Goal: Task Accomplishment & Management: Complete application form

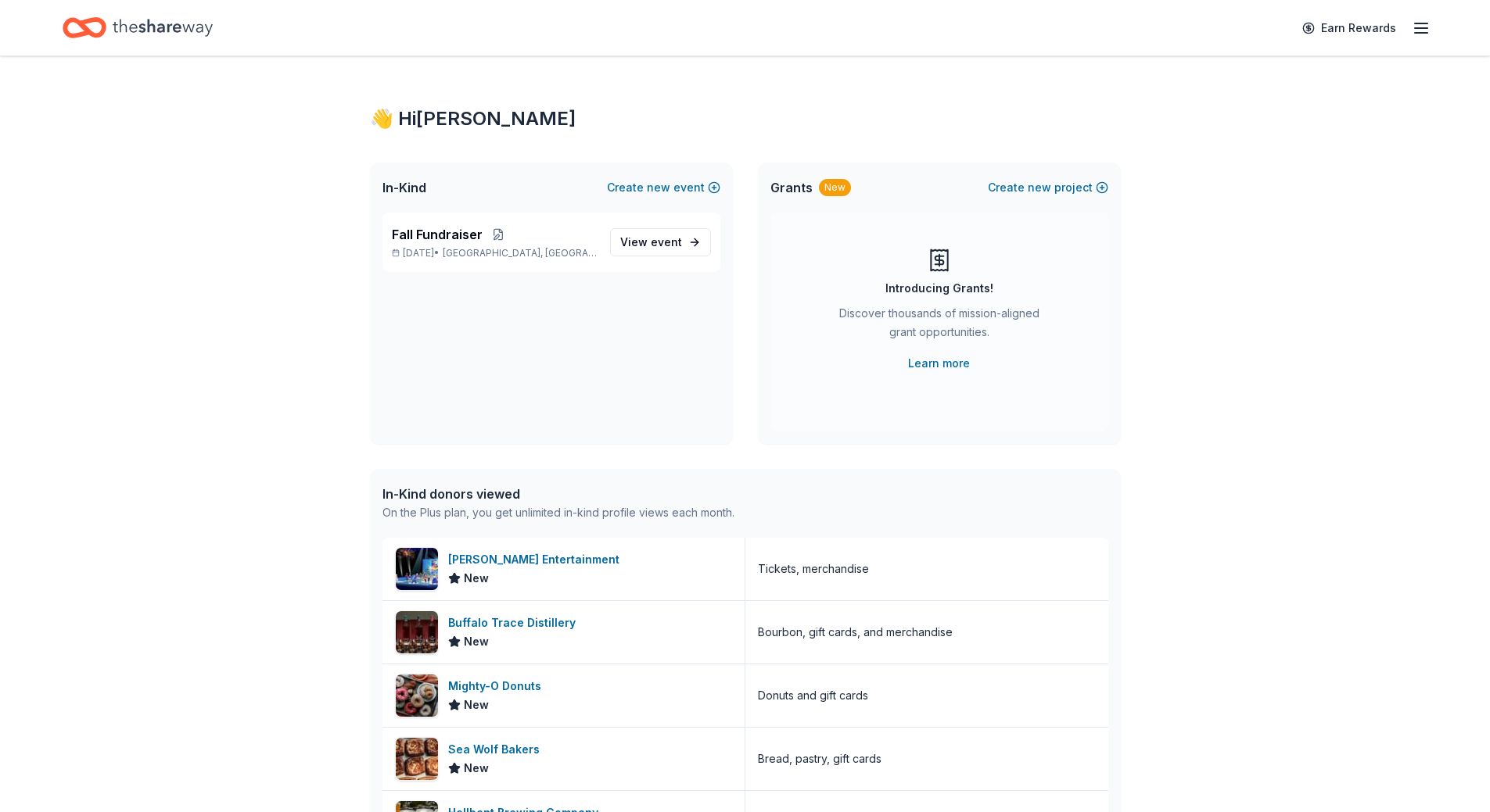
click at [141, 32] on icon "Home" at bounding box center [163, 27] width 100 height 17
click at [77, 29] on icon "Home" at bounding box center [84, 27] width 44 height 37
click at [651, 251] on span "View event" at bounding box center [651, 242] width 62 height 19
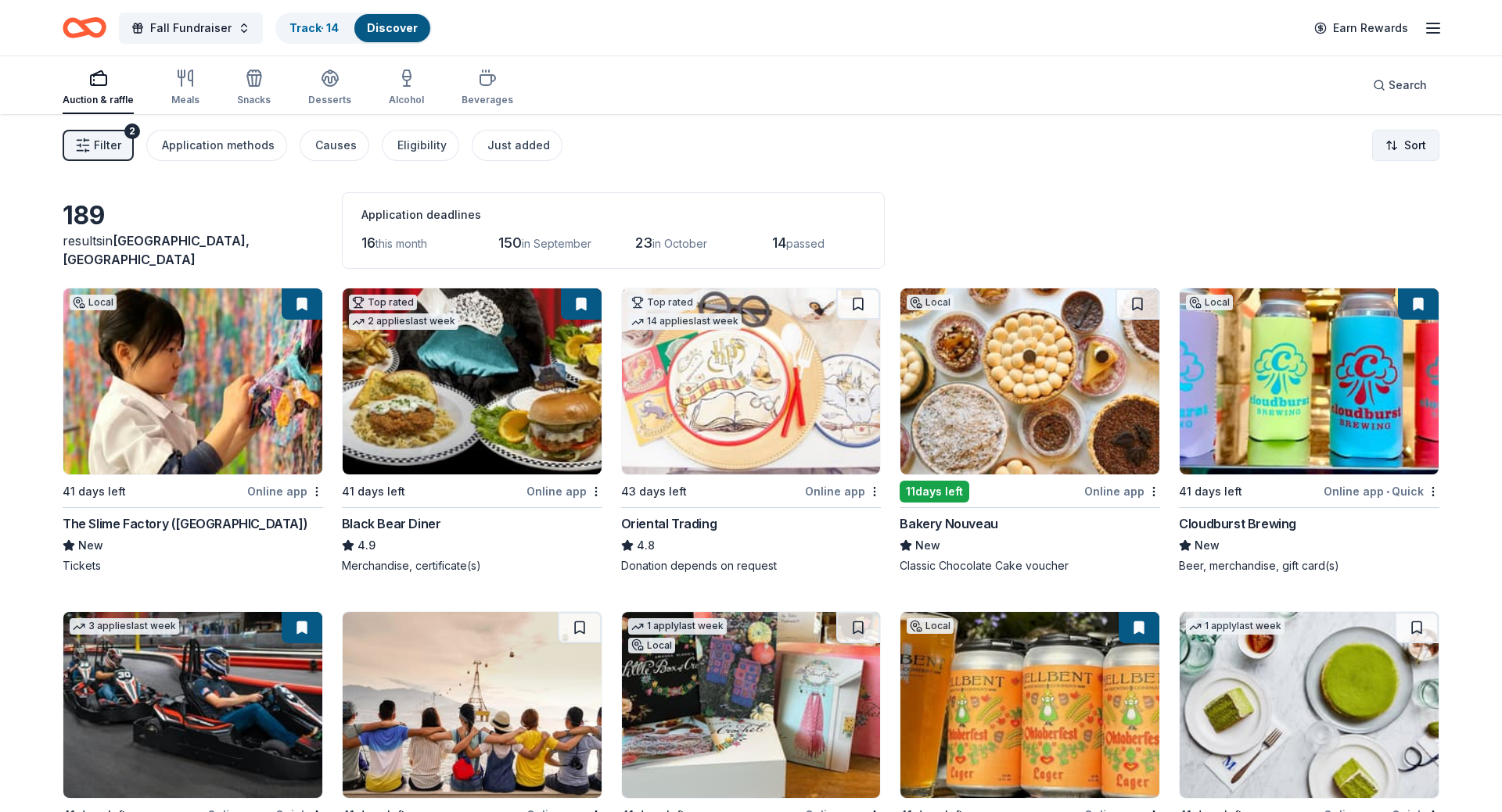
click at [1399, 145] on html "Fall Fundraiser Track · 14 Discover Earn Rewards Auction & raffle Meals Snacks …" at bounding box center [751, 406] width 1502 height 812
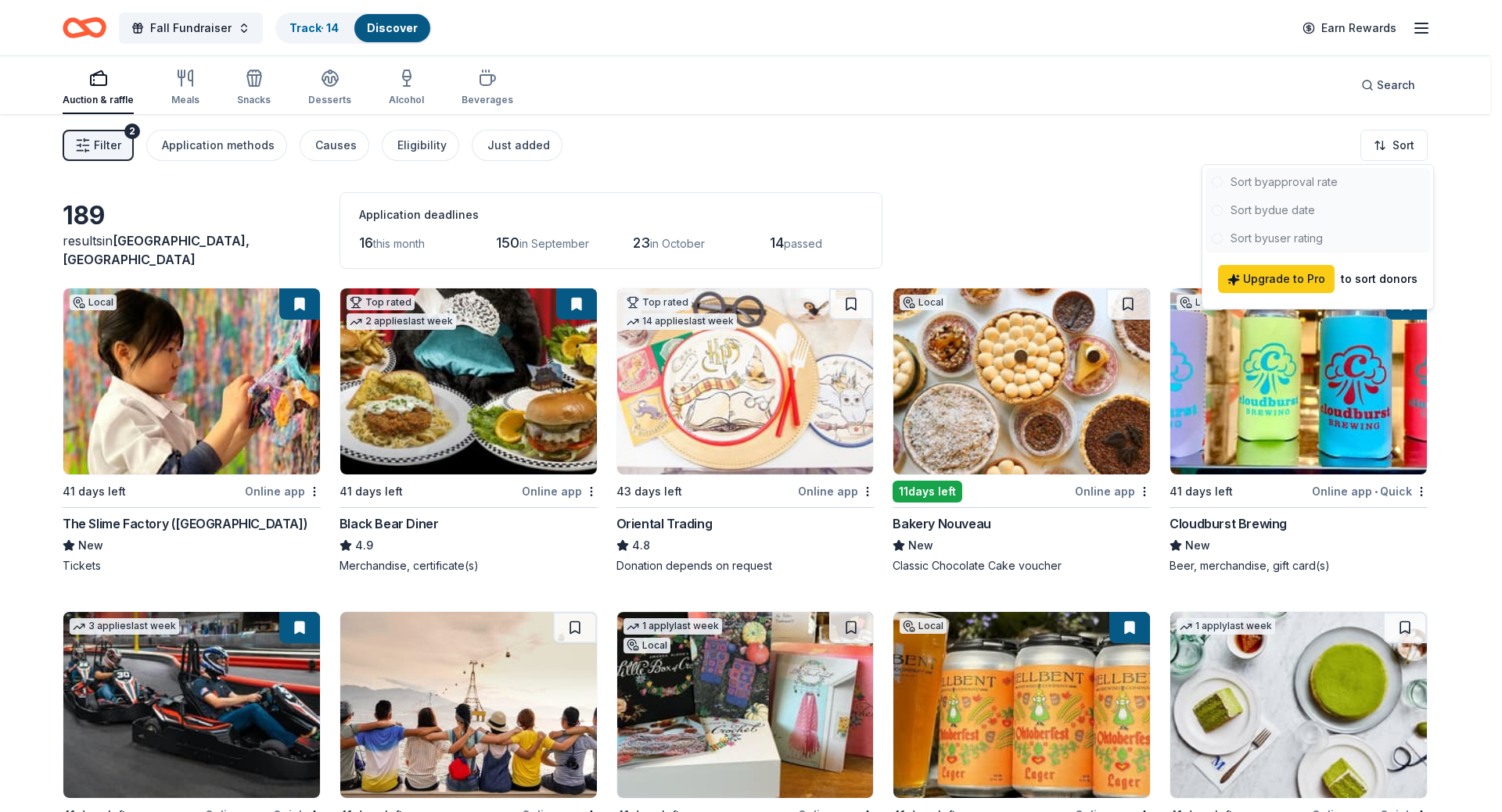
click at [1026, 158] on html "Fall Fundraiser Track · 14 Discover Earn Rewards Auction & raffle Meals Snacks …" at bounding box center [751, 406] width 1502 height 812
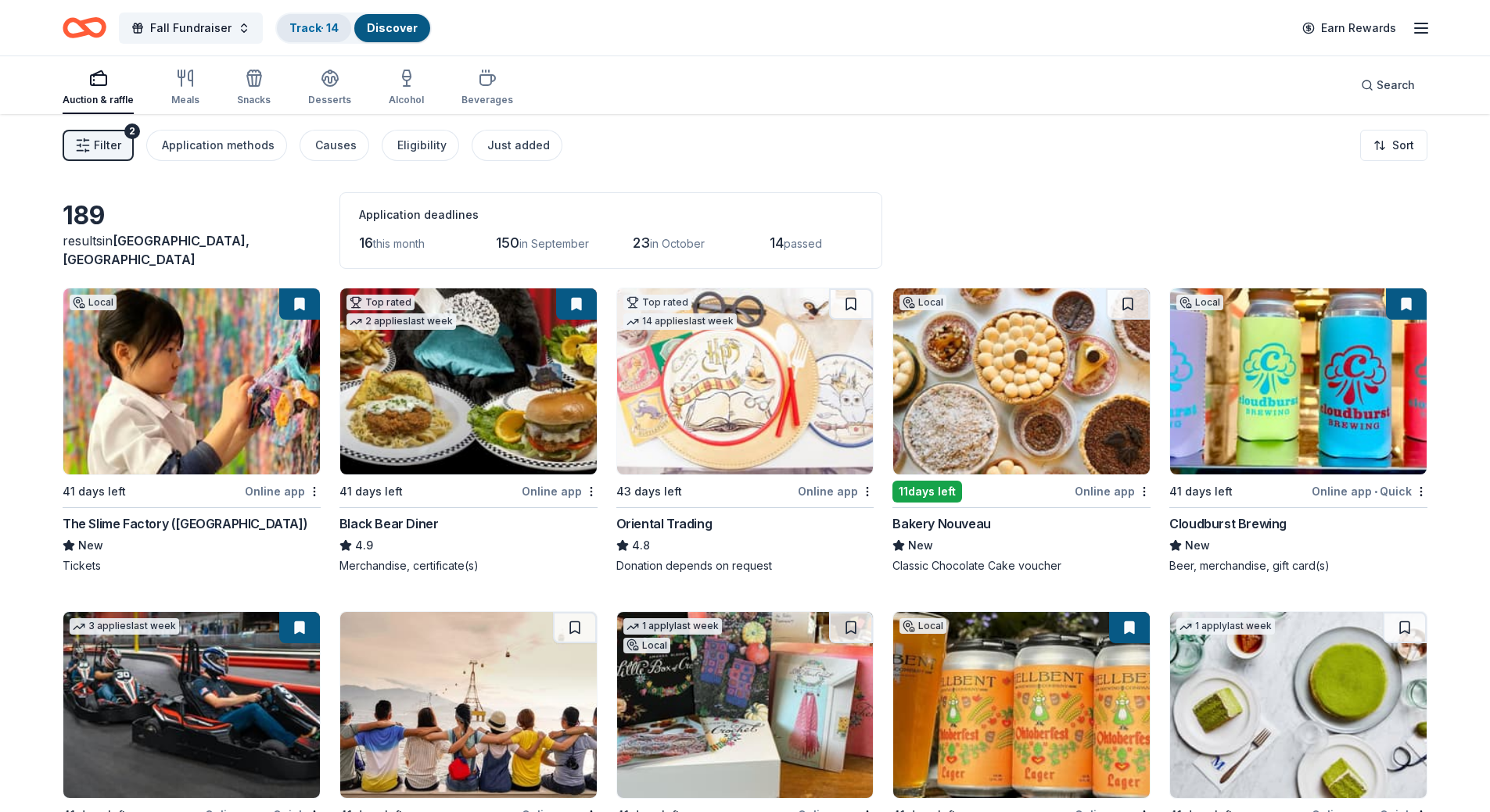
click at [313, 33] on link "Track · 14" at bounding box center [313, 28] width 49 height 13
click at [390, 34] on div "Discover" at bounding box center [392, 28] width 76 height 28
click at [375, 27] on link "Discover" at bounding box center [392, 28] width 51 height 13
click at [331, 29] on link "Track · 14" at bounding box center [313, 28] width 49 height 13
click at [209, 28] on span "Fall Fundraiser" at bounding box center [191, 28] width 81 height 19
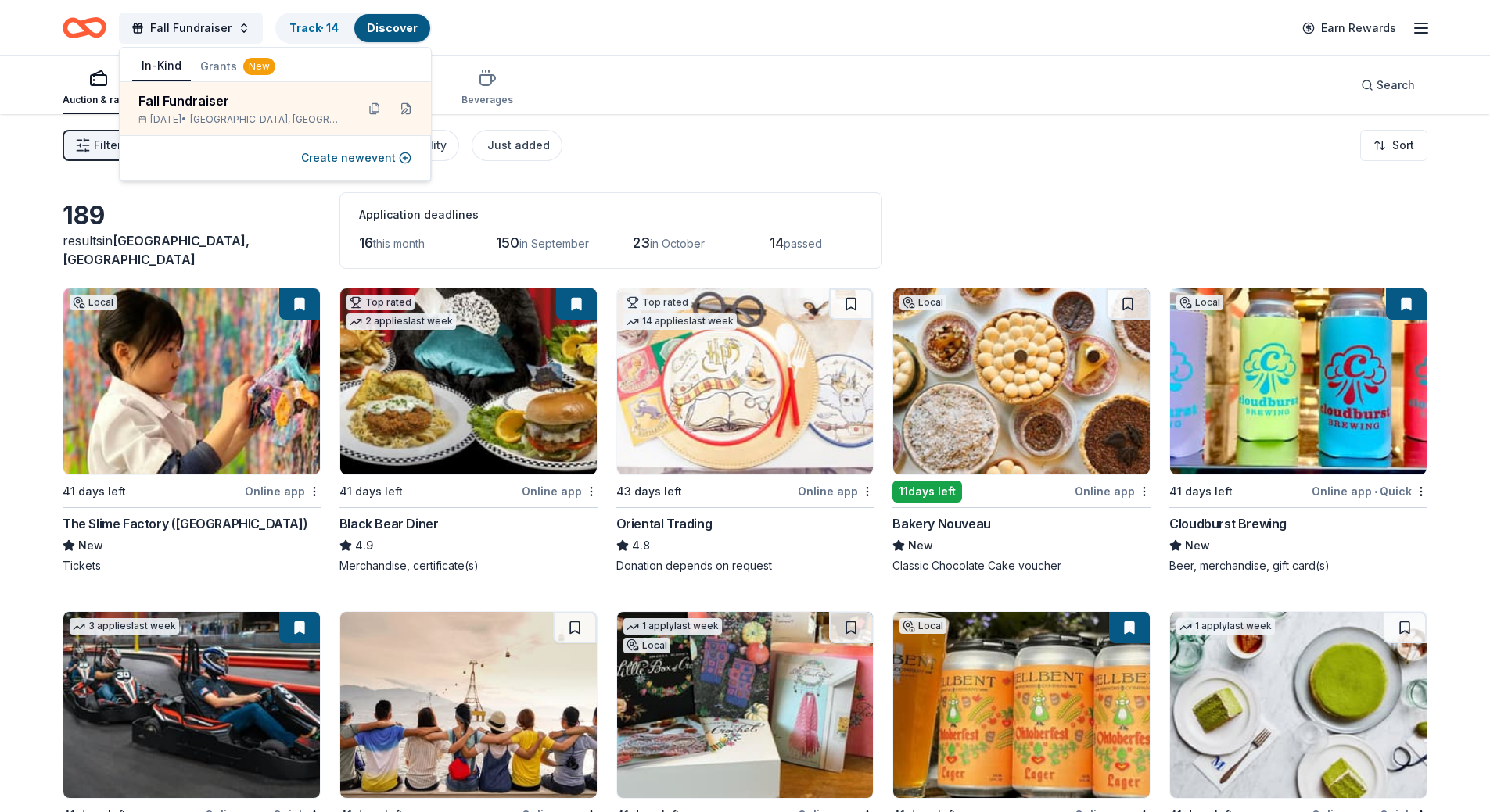
click at [223, 67] on button "Grants New" at bounding box center [237, 66] width 94 height 28
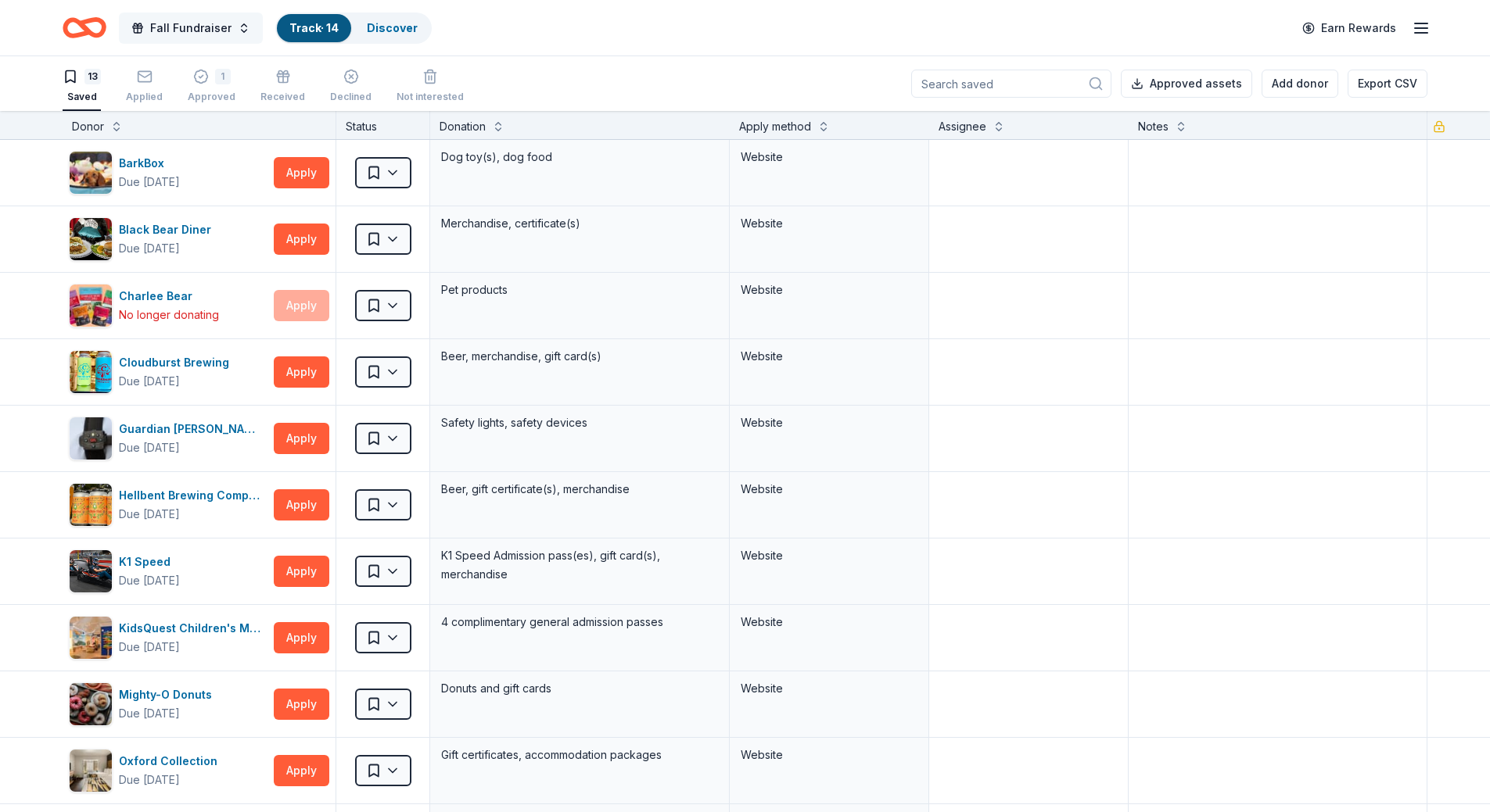
click at [242, 30] on button "Fall Fundraiser" at bounding box center [191, 28] width 144 height 31
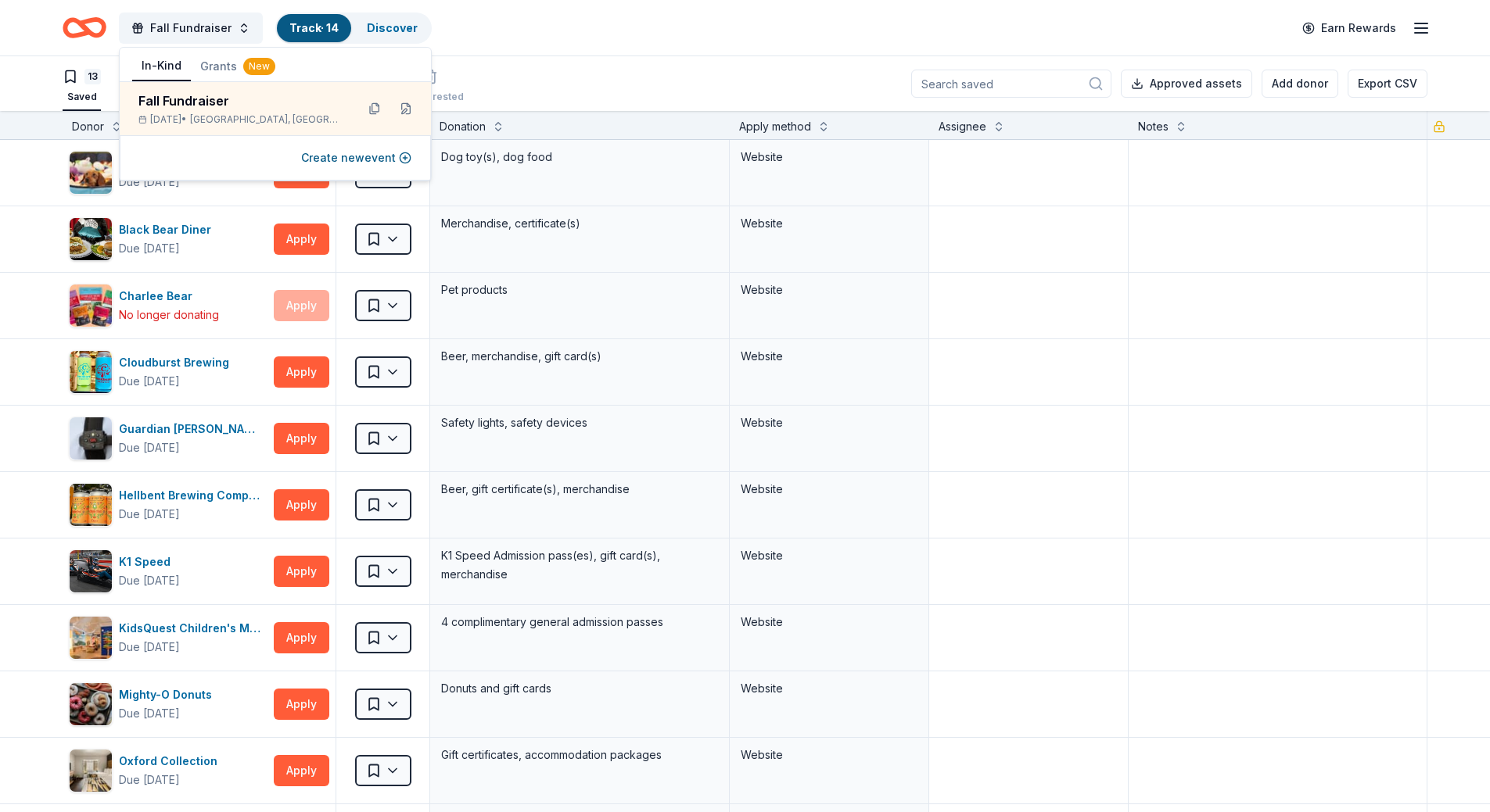
click at [90, 35] on icon "Home" at bounding box center [91, 27] width 24 height 15
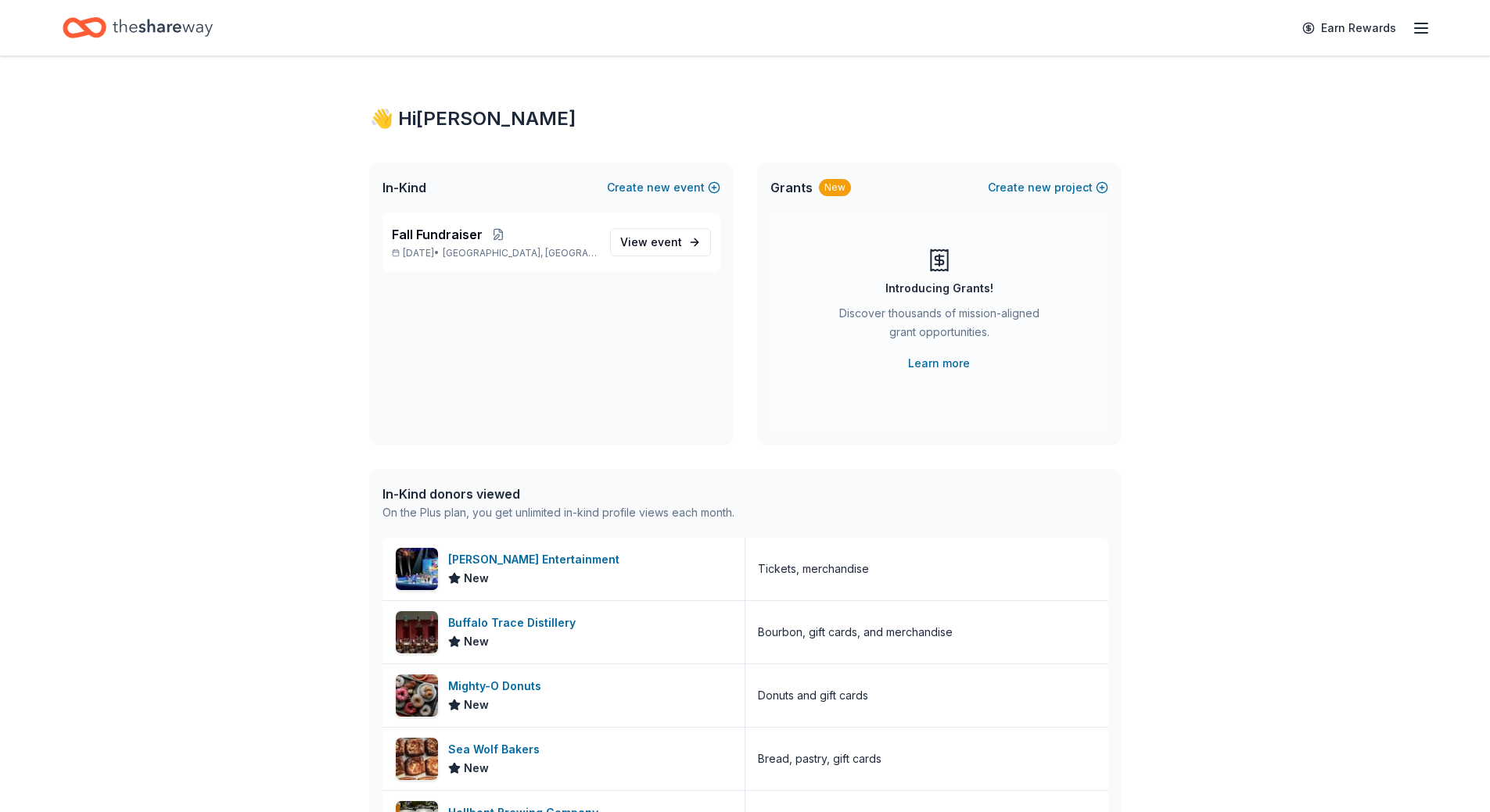
click at [227, 97] on div "👋 Hi [PERSON_NAME] In-Kind Create new event Fall Fundraiser [DATE] • [GEOGRAPHI…" at bounding box center [745, 602] width 1490 height 1091
click at [638, 240] on span "View event" at bounding box center [651, 242] width 62 height 19
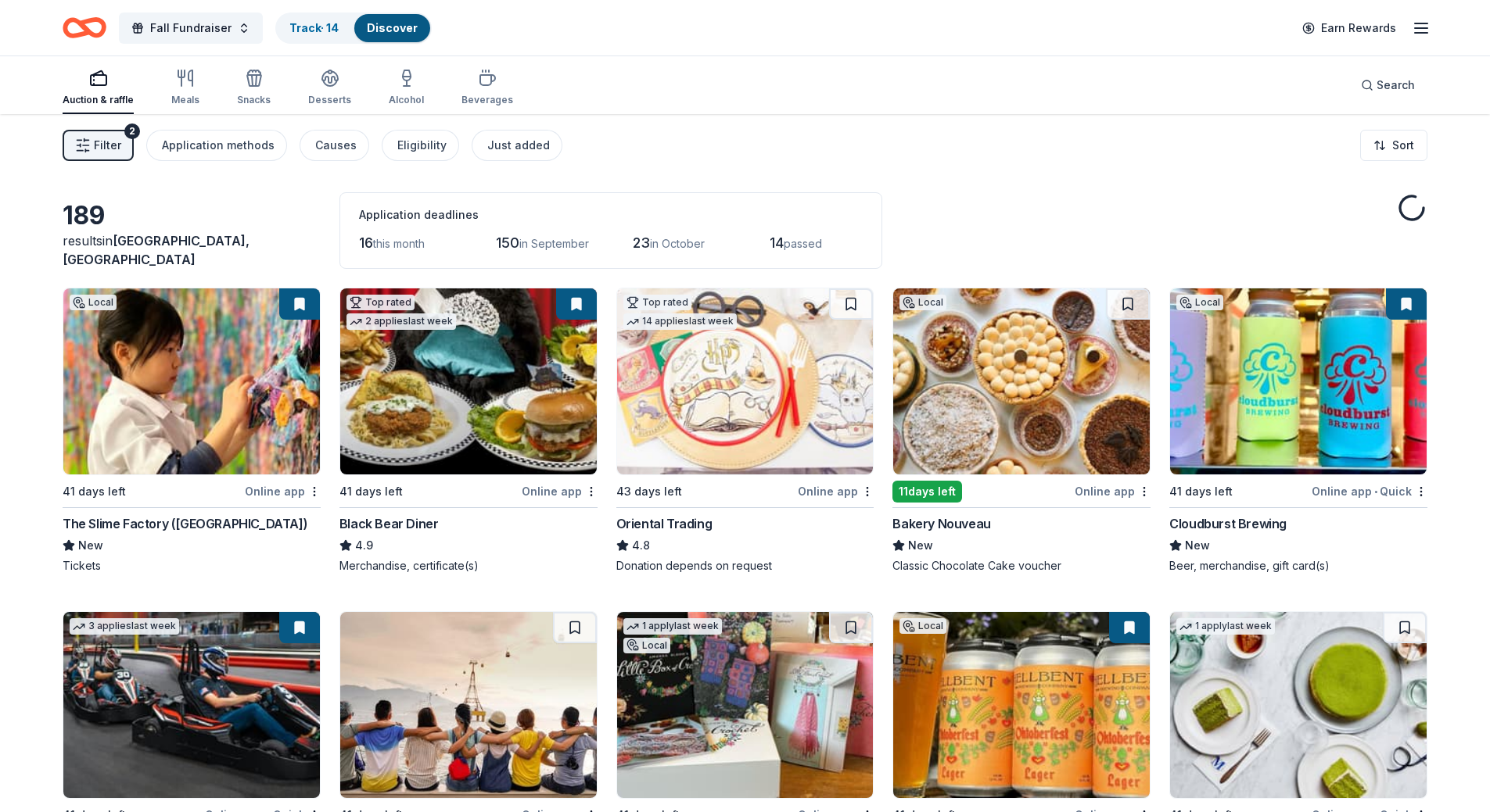
click at [117, 143] on span "Filter" at bounding box center [107, 145] width 28 height 19
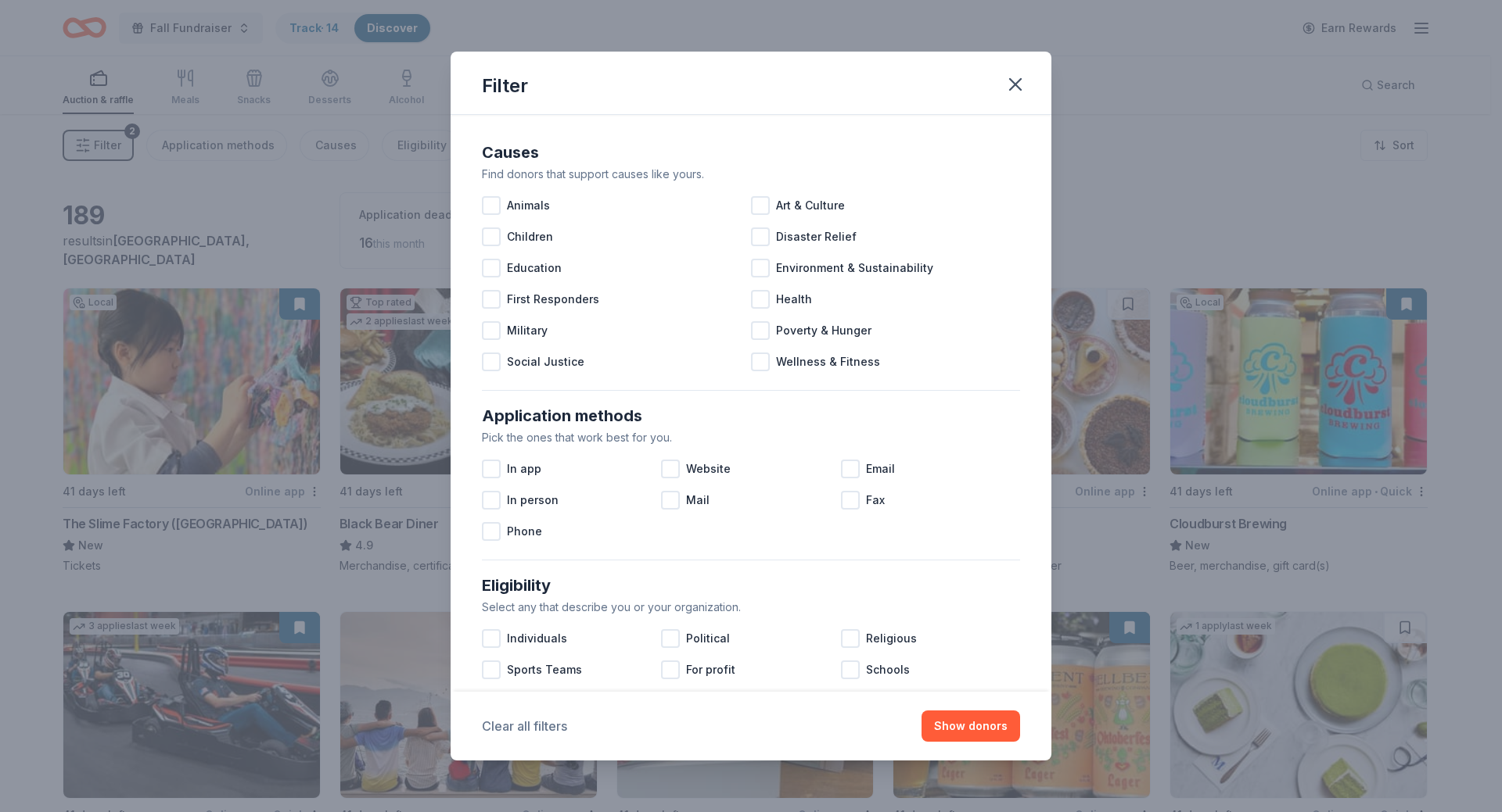
click at [522, 722] on button "Clear all filters" at bounding box center [524, 726] width 85 height 19
click at [976, 719] on button "Show 238 donors" at bounding box center [959, 726] width 120 height 31
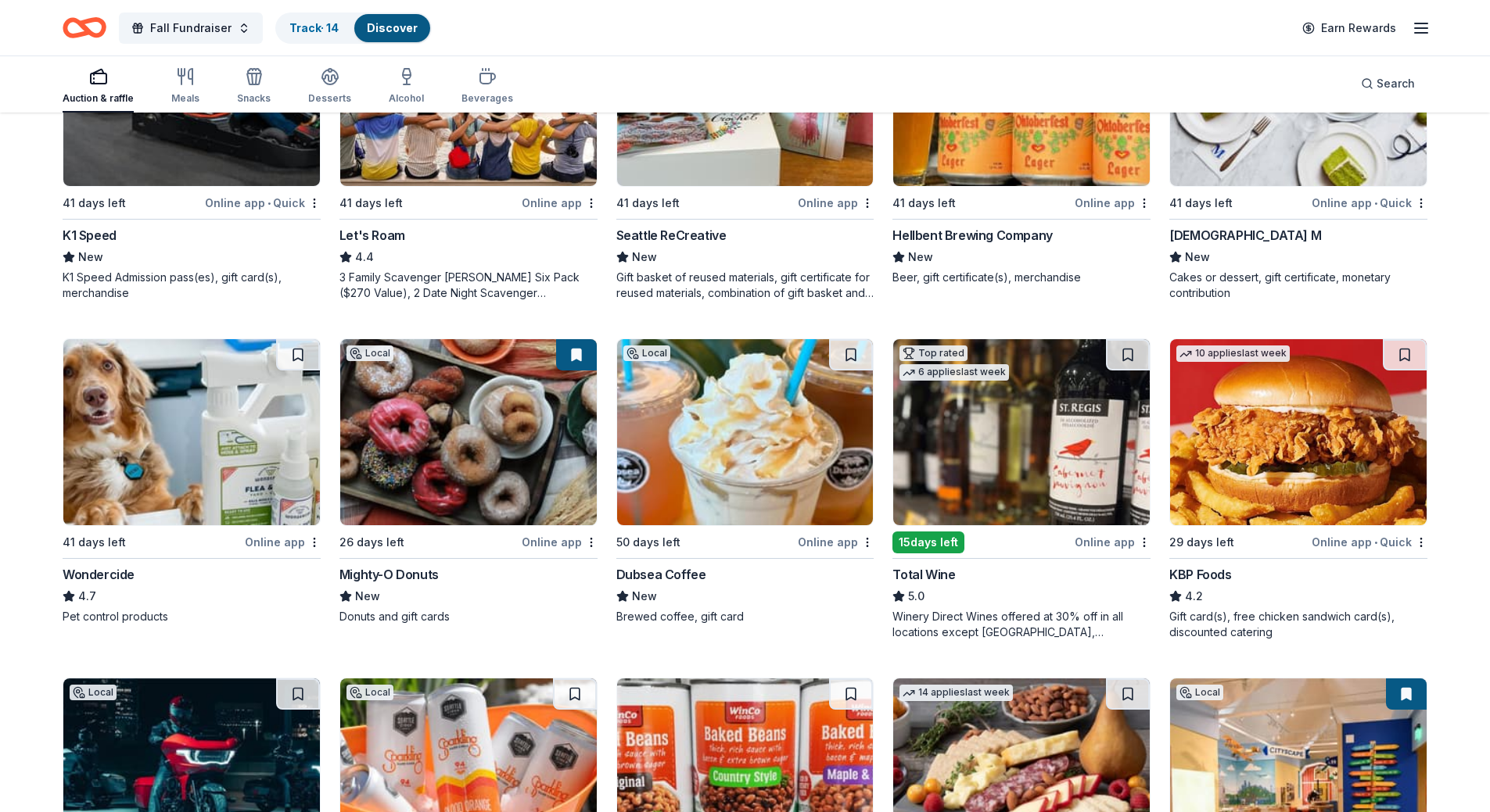
scroll to position [498, 0]
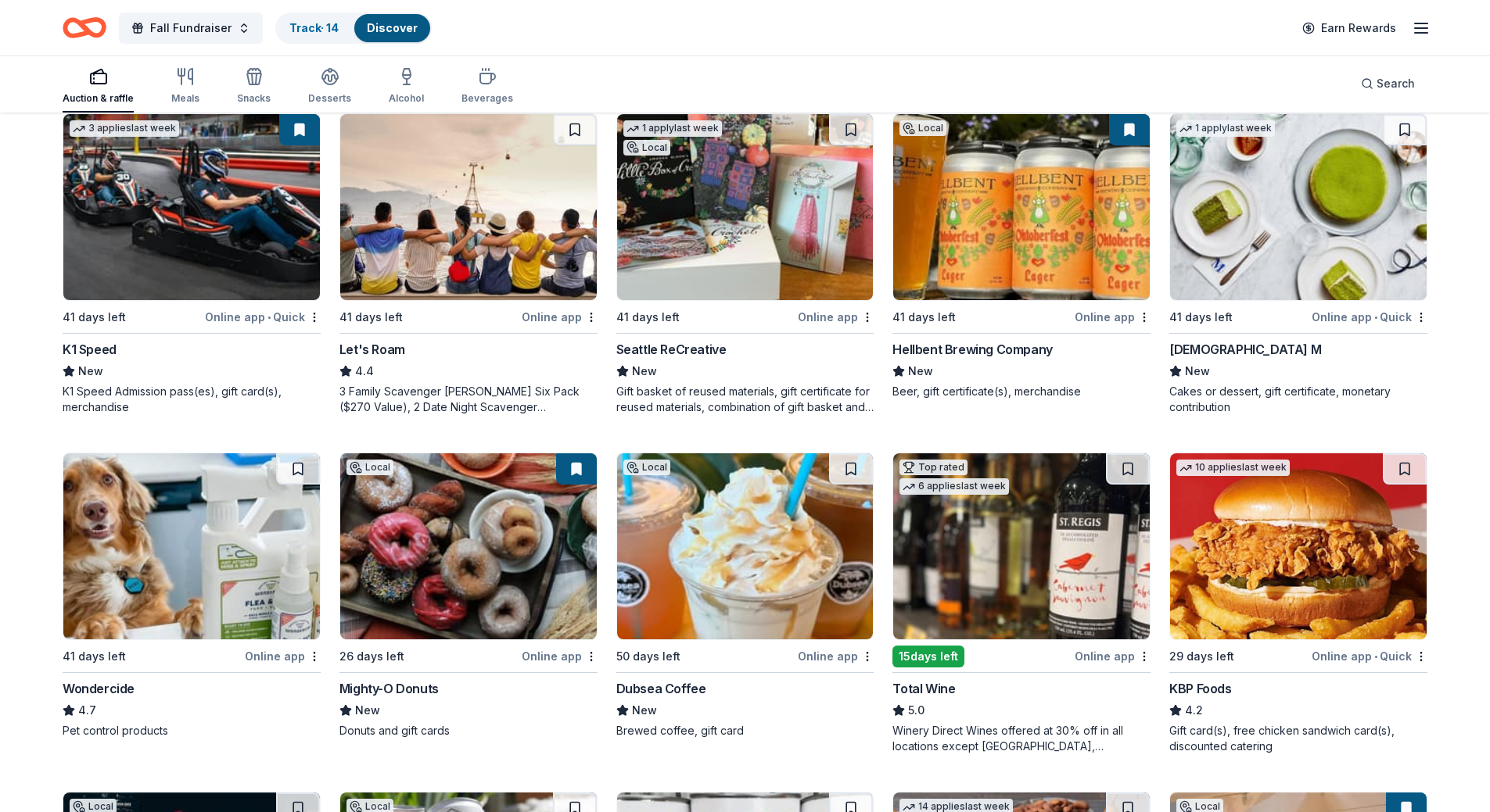
click at [197, 536] on img at bounding box center [192, 547] width 256 height 186
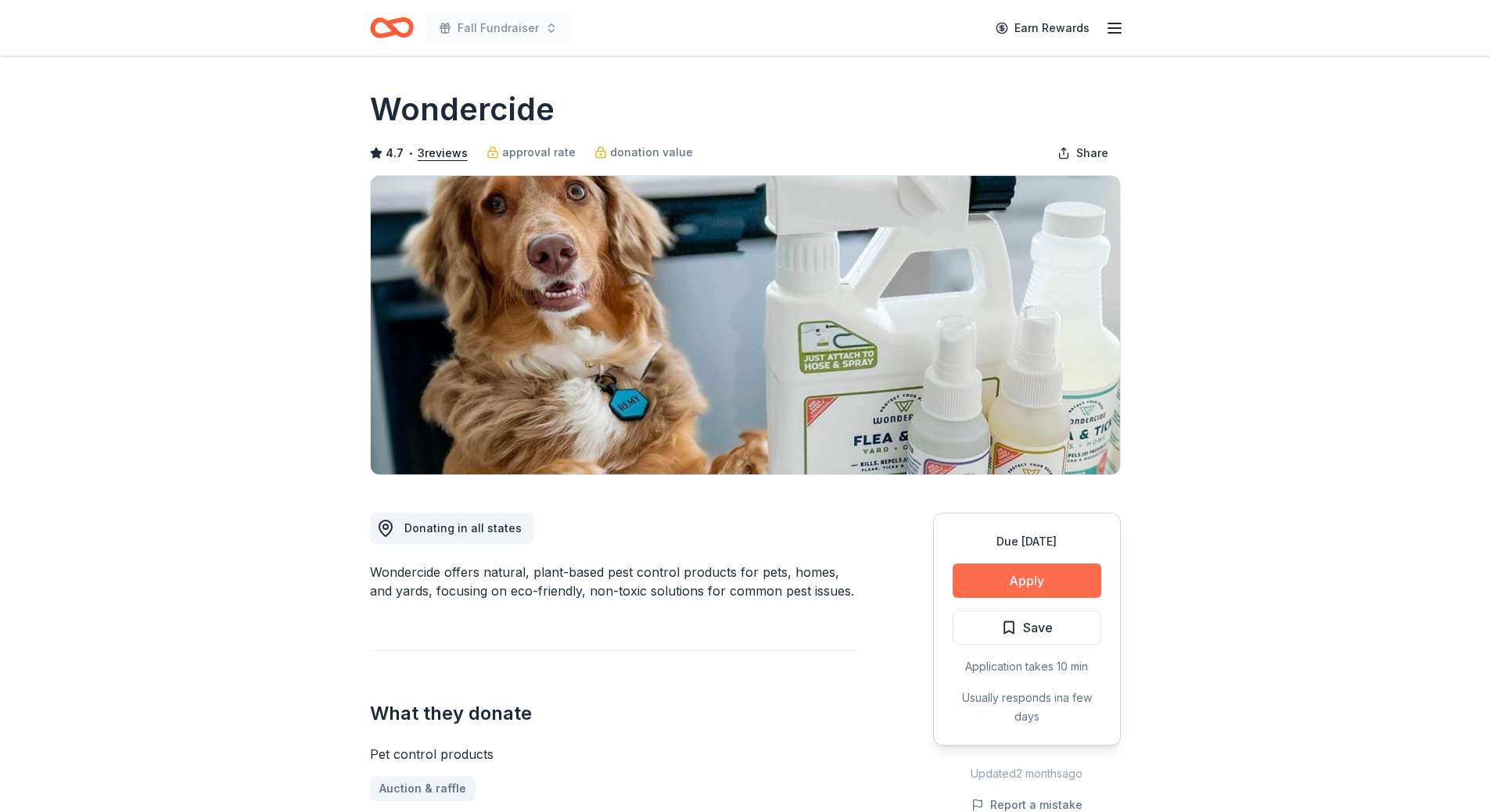
click at [995, 589] on button "Apply" at bounding box center [1027, 581] width 149 height 34
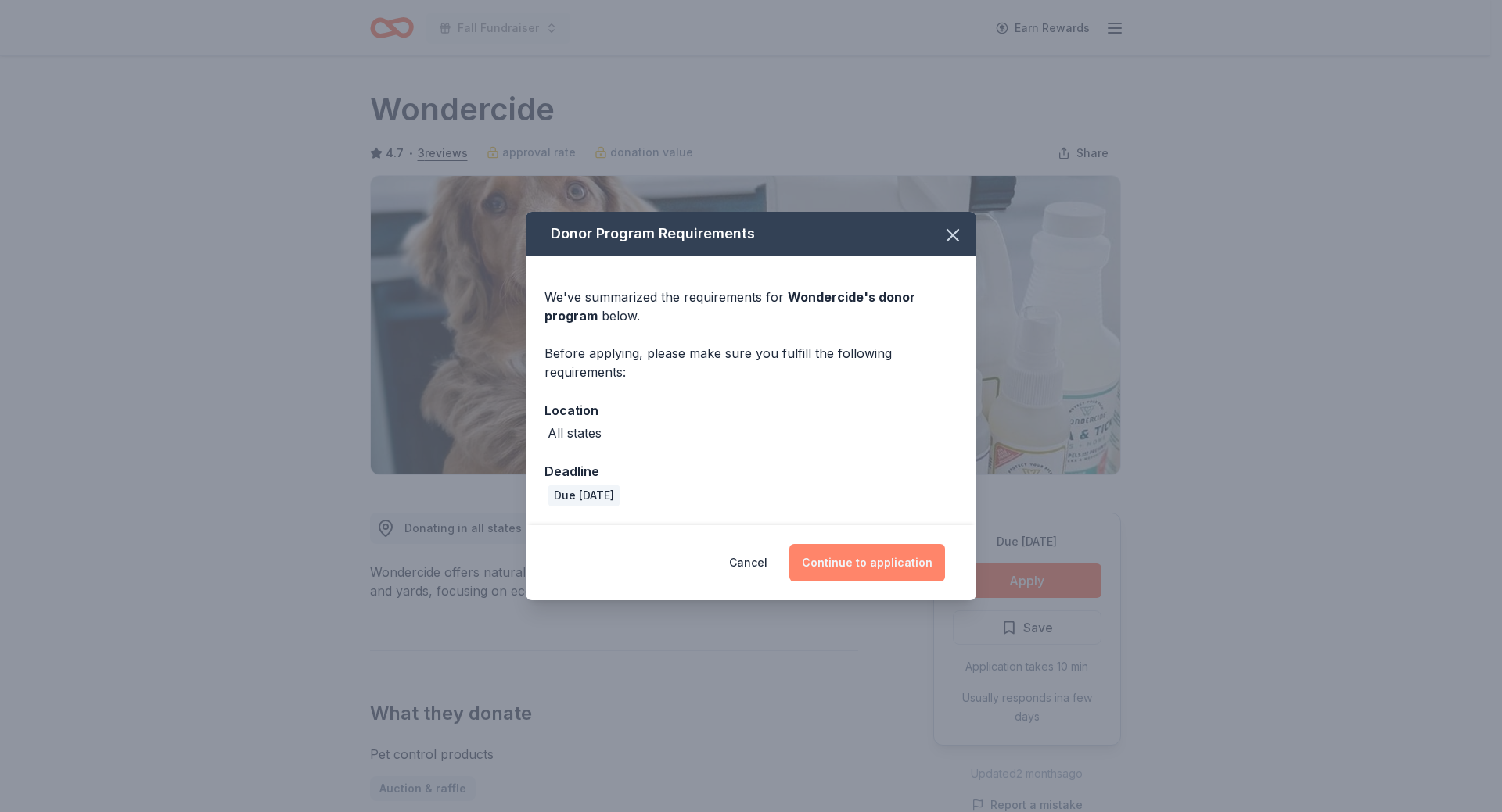
click at [863, 565] on button "Continue to application" at bounding box center [867, 563] width 156 height 38
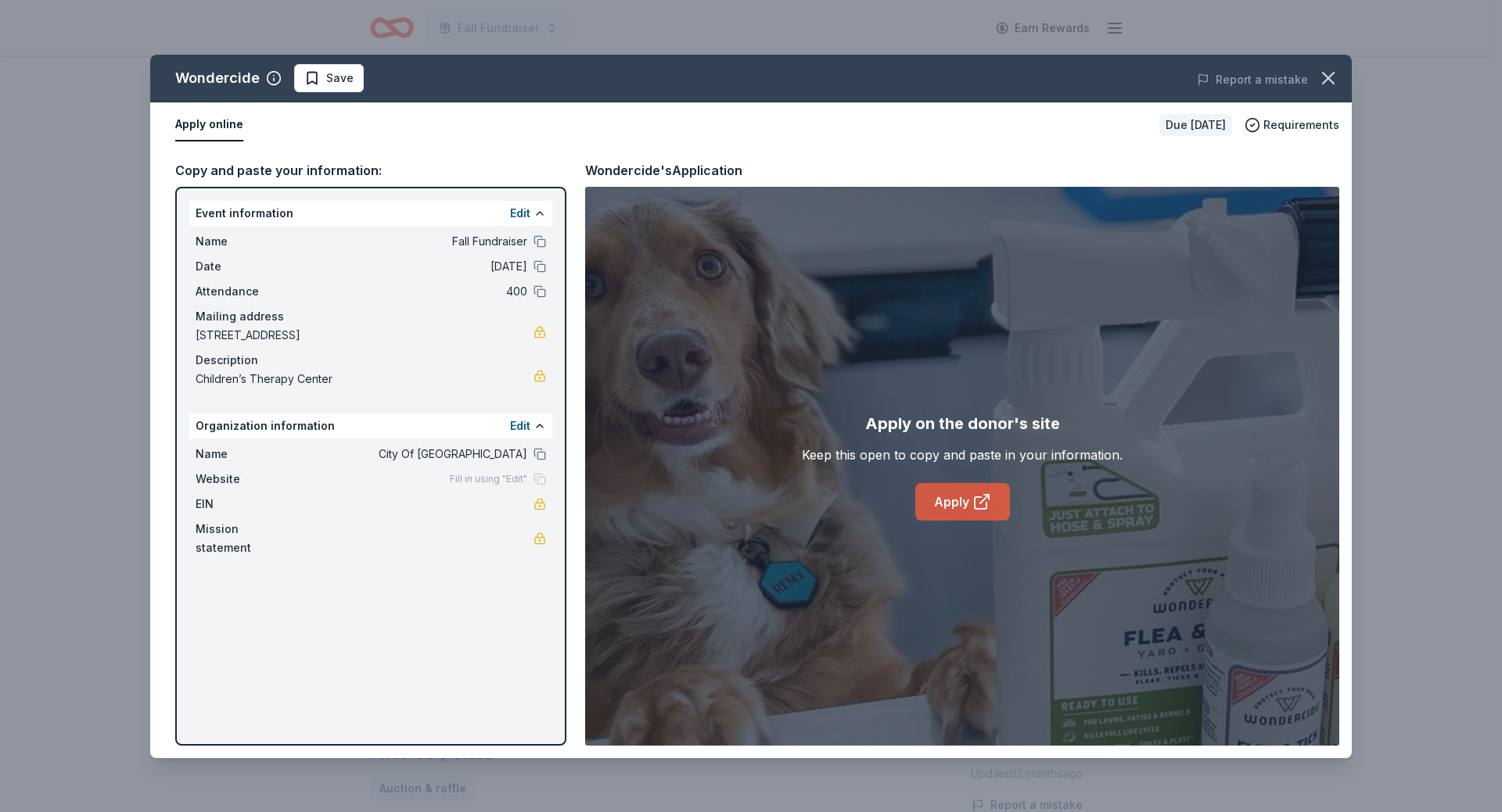
click at [967, 506] on link "Apply" at bounding box center [963, 502] width 95 height 38
